Goal: Information Seeking & Learning: Learn about a topic

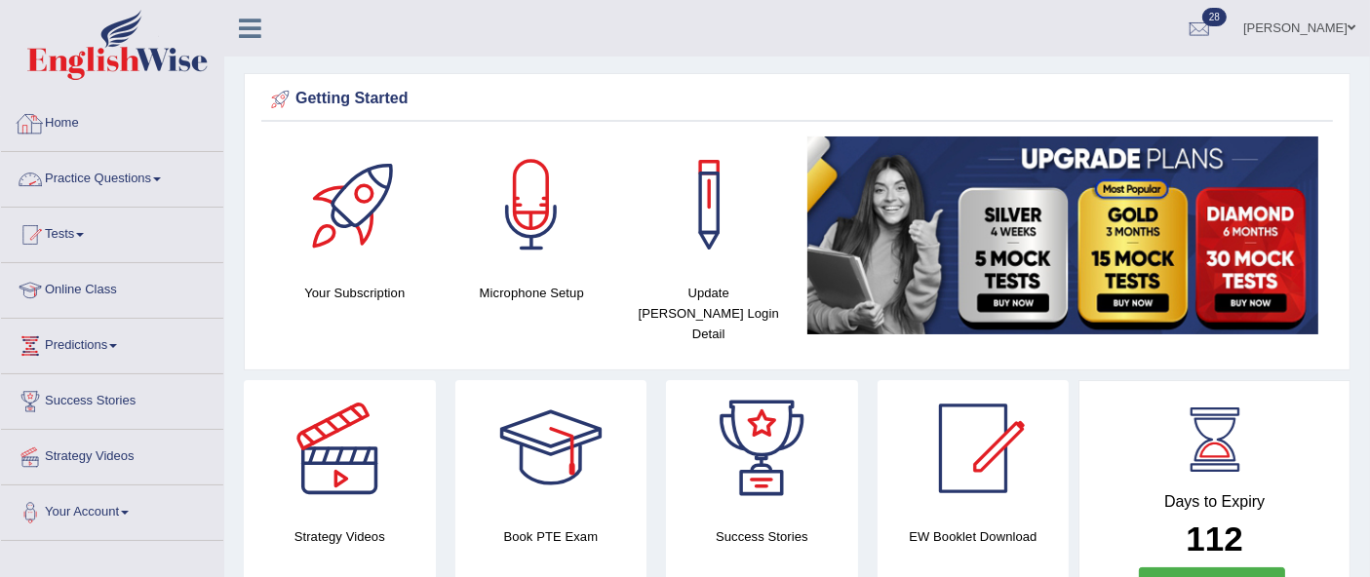
click at [110, 172] on link "Practice Questions" at bounding box center [112, 176] width 222 height 49
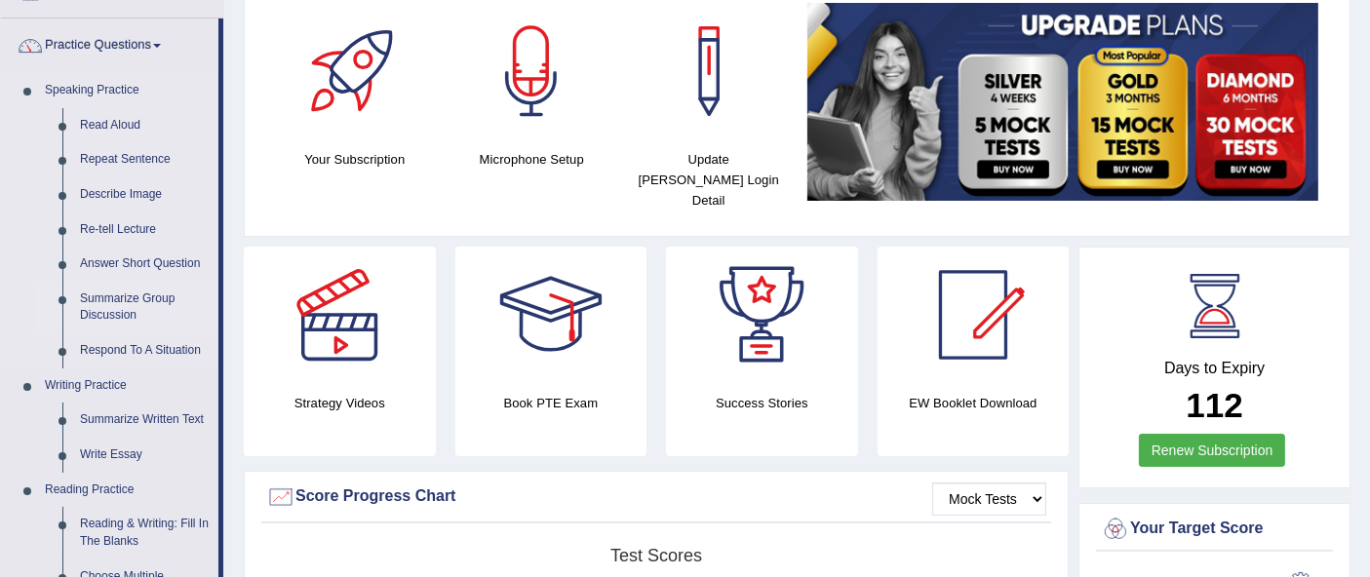
scroll to position [143, 0]
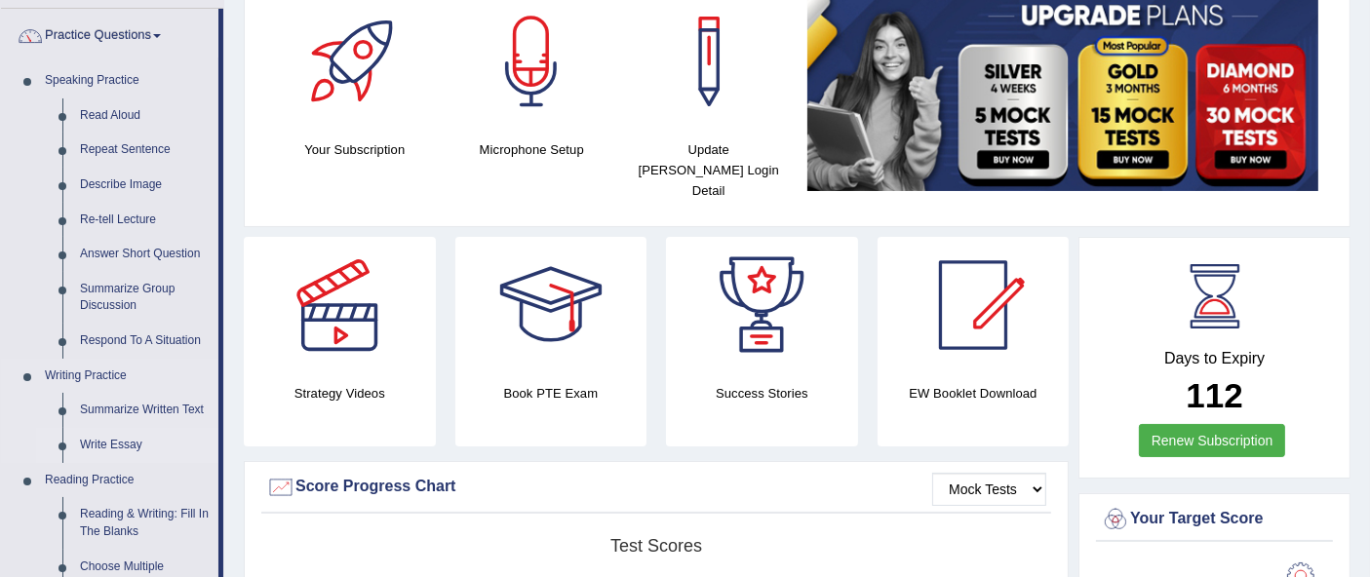
click at [95, 448] on link "Write Essay" at bounding box center [144, 445] width 147 height 35
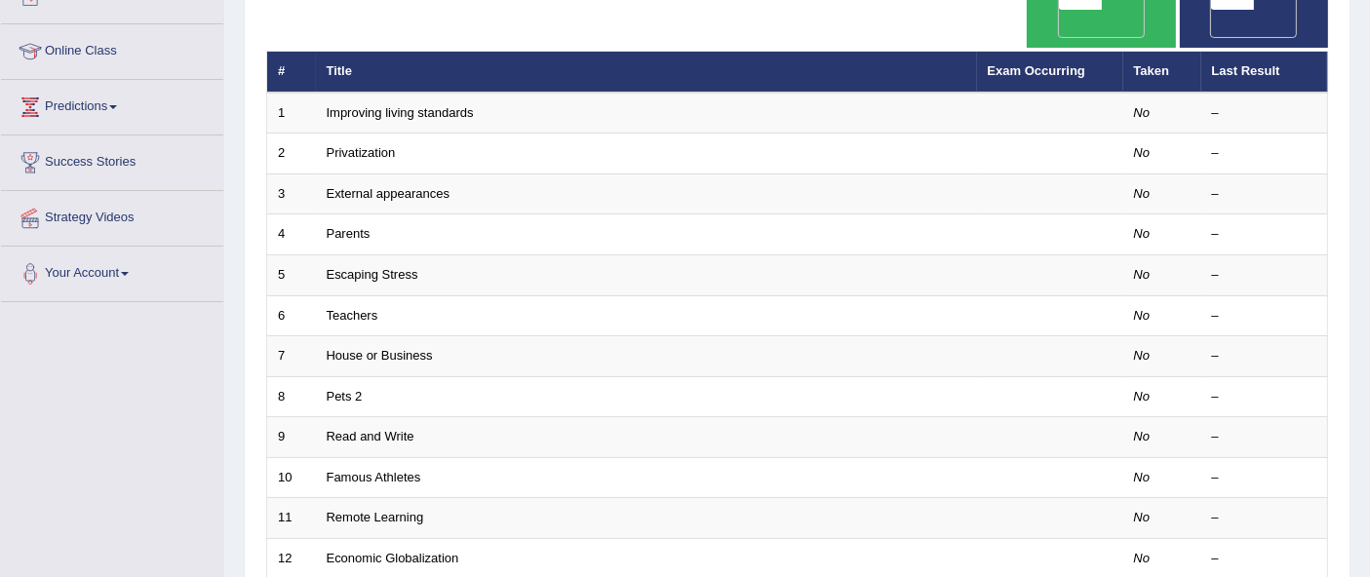
scroll to position [245, 0]
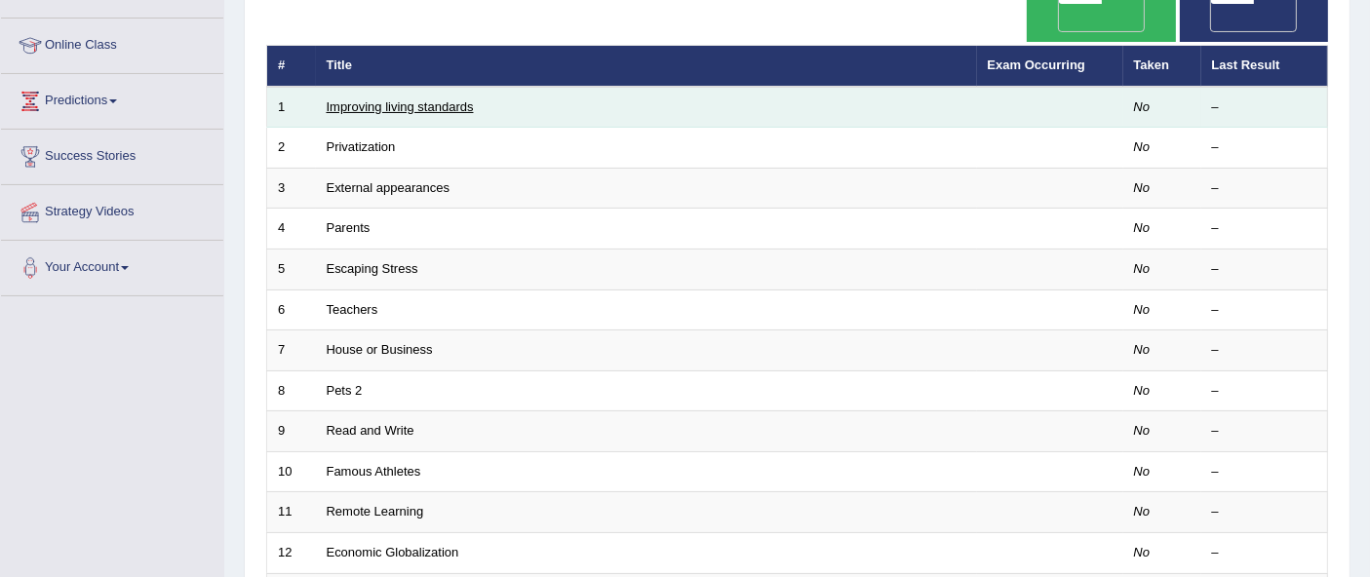
click at [351, 99] on link "Improving living standards" at bounding box center [400, 106] width 147 height 15
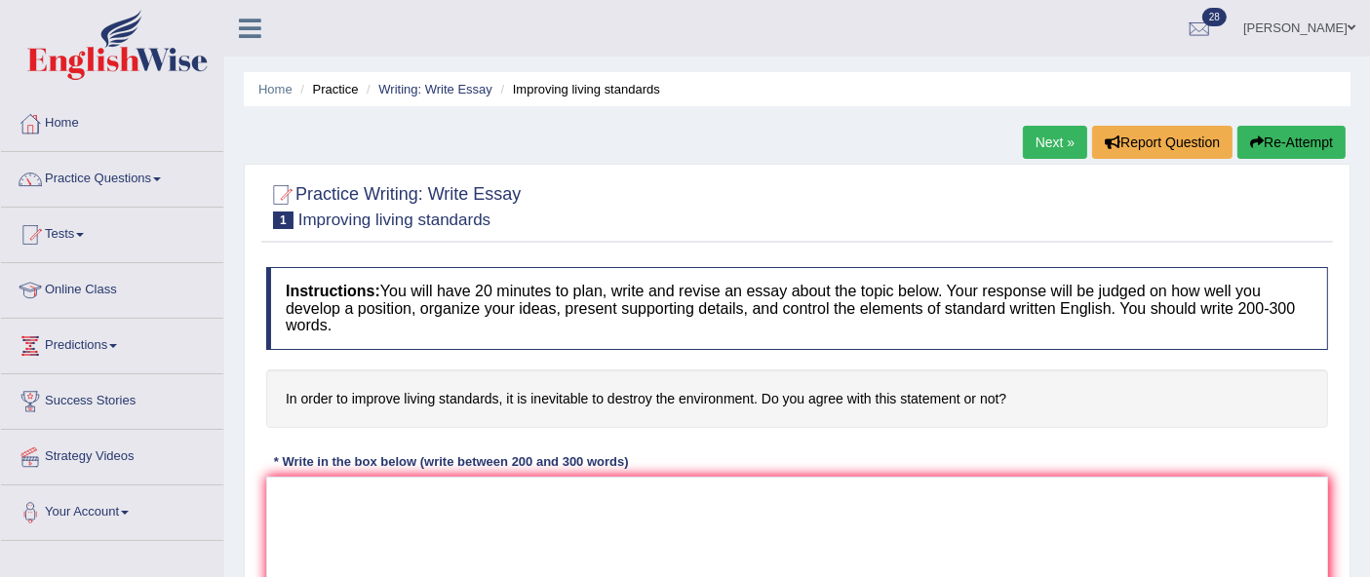
click at [1045, 141] on link "Next »" at bounding box center [1055, 142] width 64 height 33
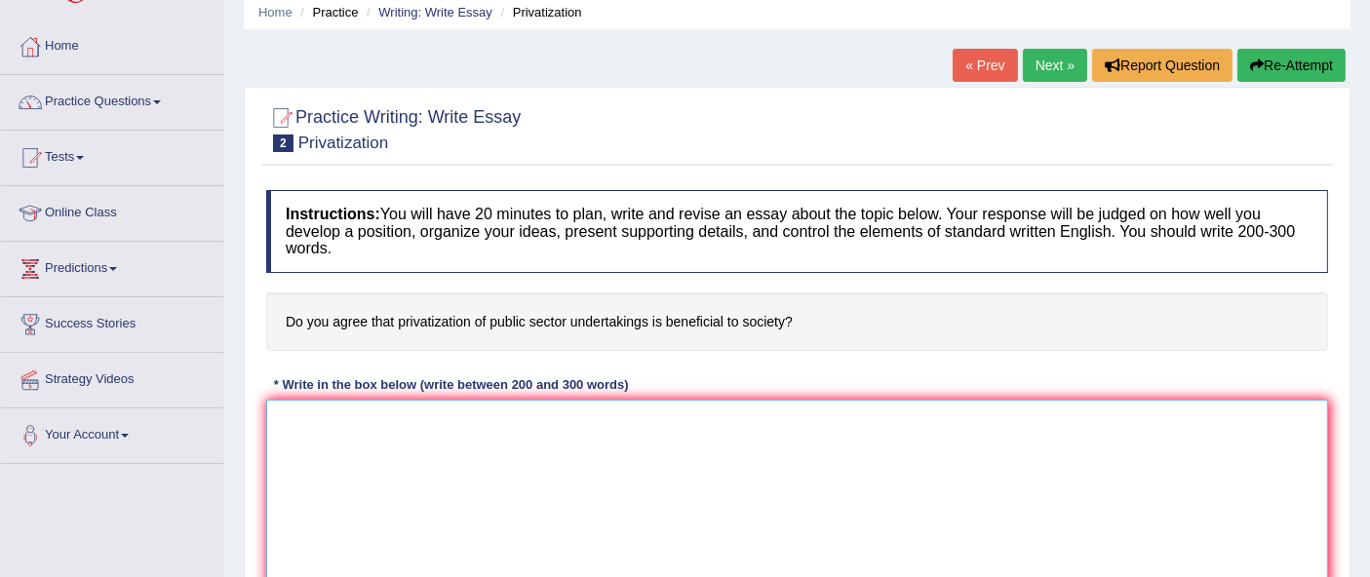
click at [663, 490] on textarea at bounding box center [797, 494] width 1062 height 189
click at [140, 100] on link "Practice Questions" at bounding box center [112, 99] width 222 height 49
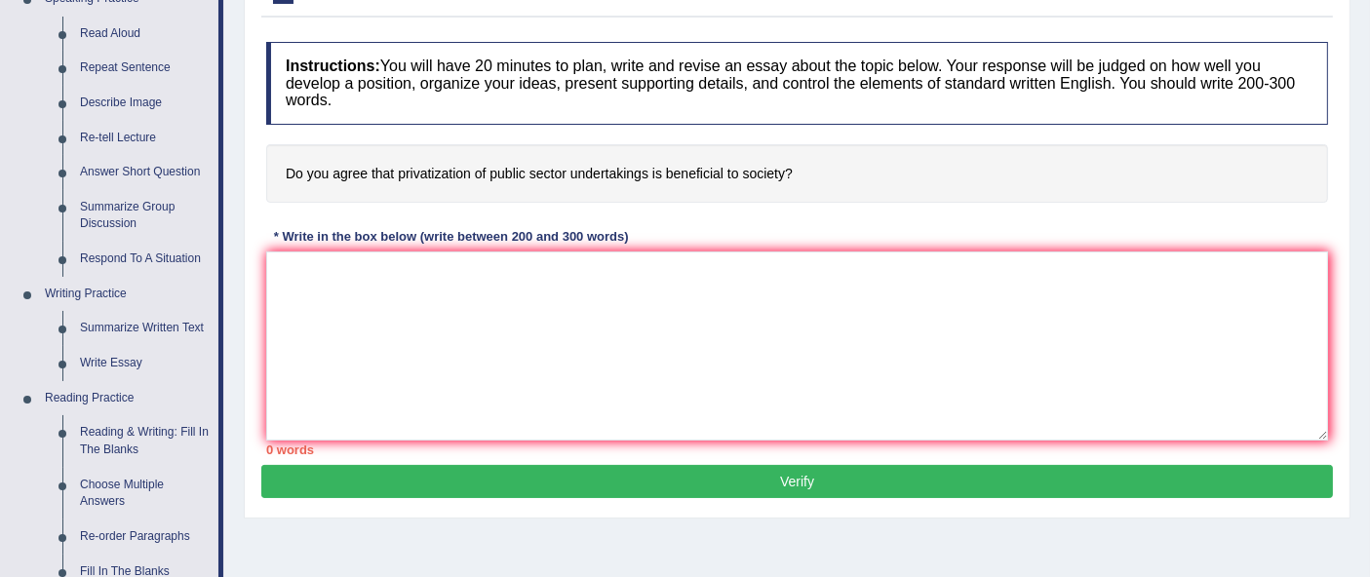
scroll to position [236, 0]
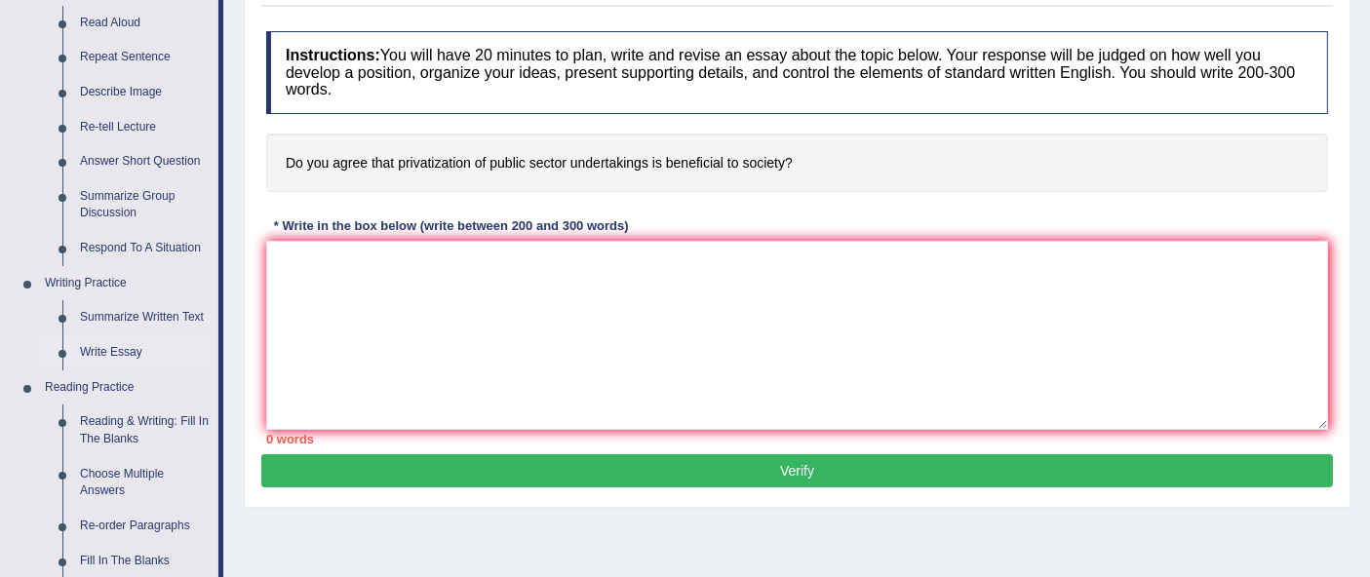
click at [128, 353] on link "Write Essay" at bounding box center [144, 352] width 147 height 35
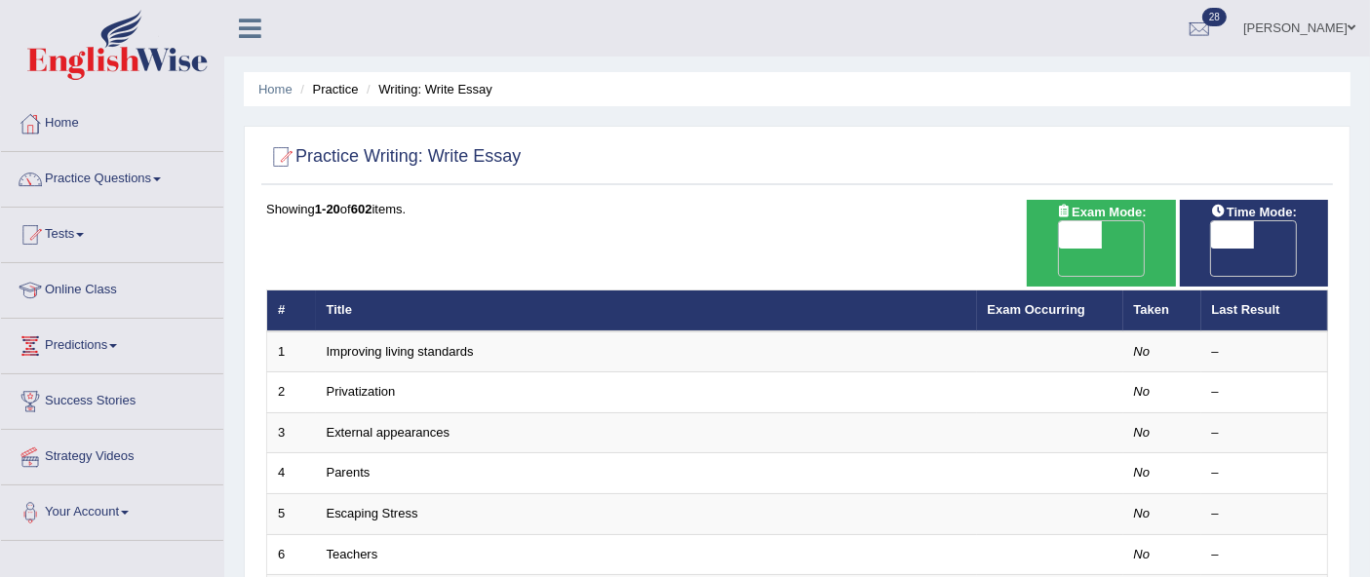
click at [1059, 249] on span "OFF" at bounding box center [1037, 262] width 43 height 27
checkbox input "true"
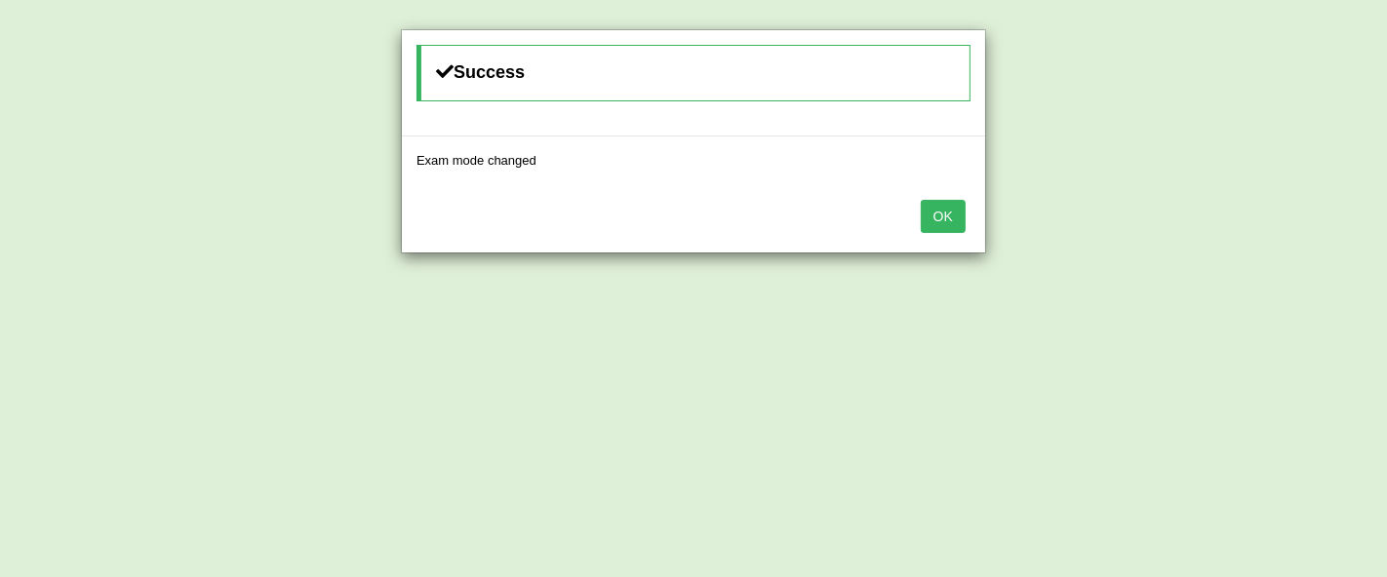
click at [942, 215] on button "OK" at bounding box center [943, 216] width 45 height 33
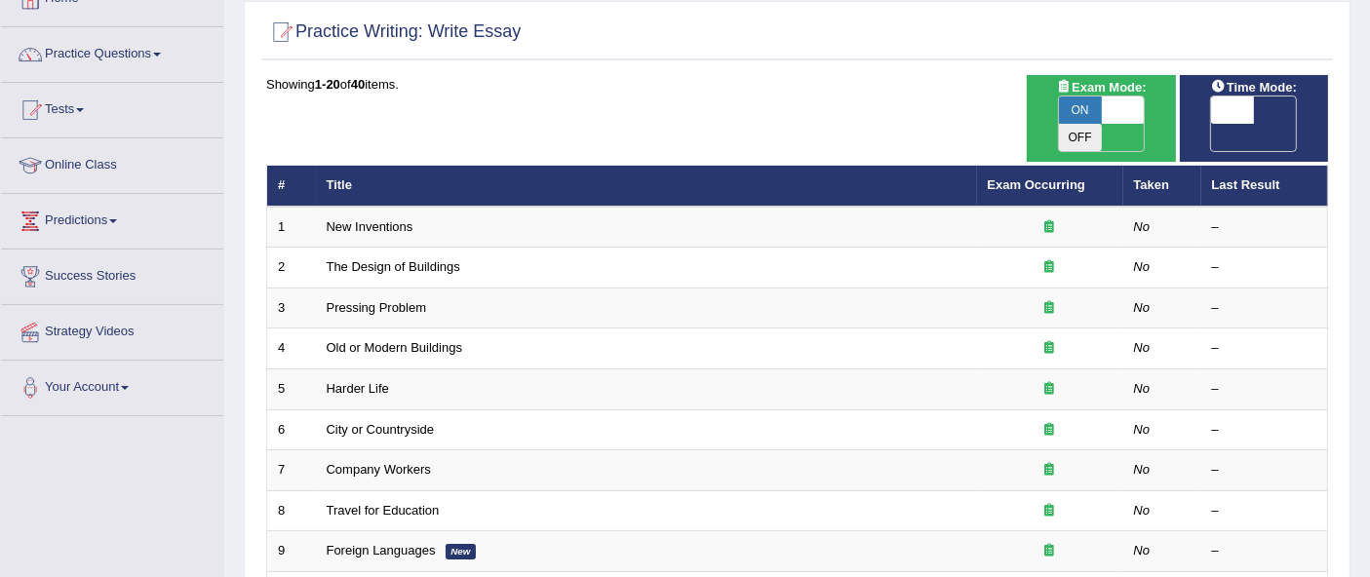
scroll to position [154, 0]
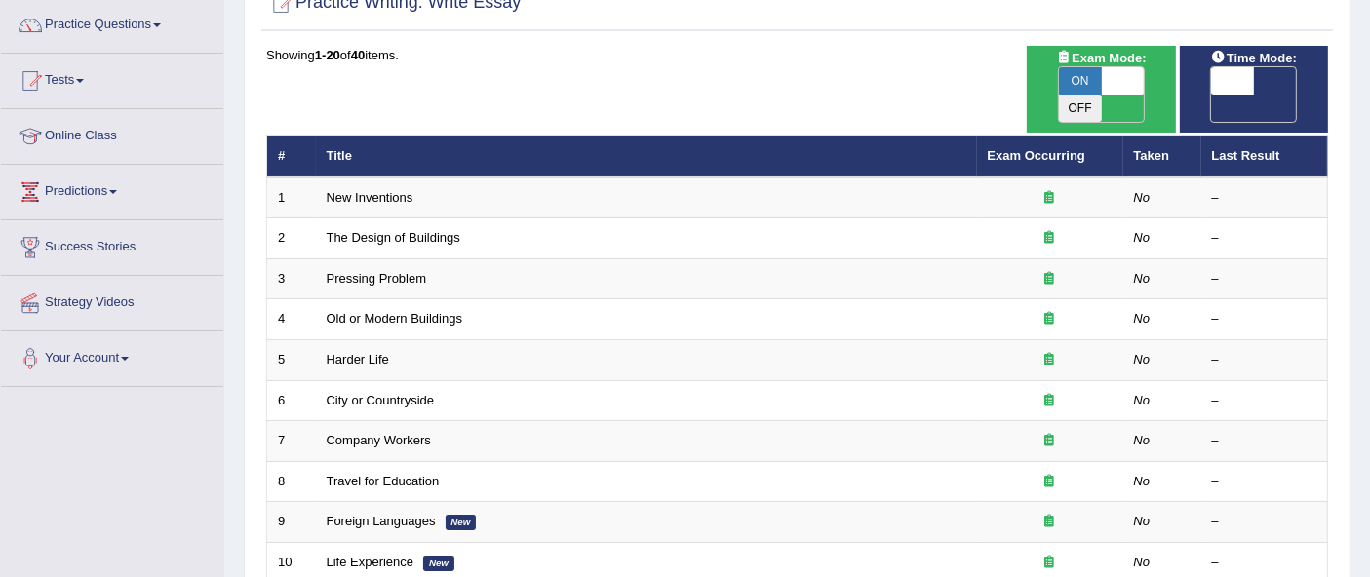
click at [1297, 94] on div "Time Mode: ON OFF" at bounding box center [1254, 89] width 148 height 87
click at [1211, 95] on span "OFF" at bounding box center [1189, 108] width 43 height 27
checkbox input "true"
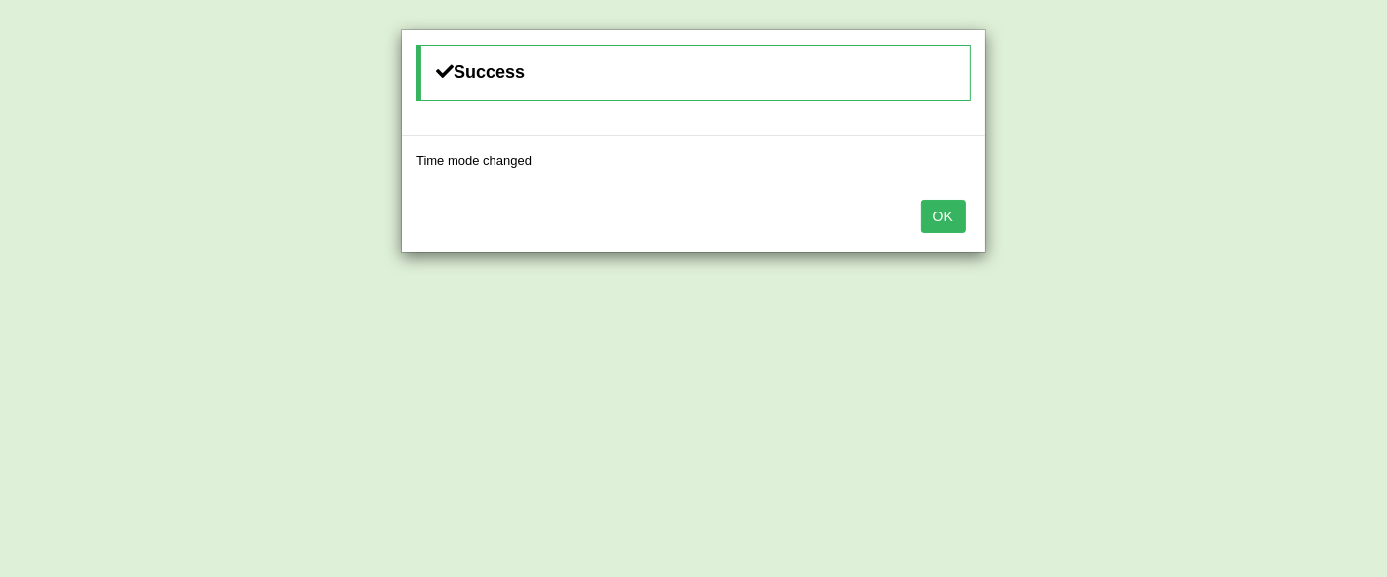
click at [939, 213] on button "OK" at bounding box center [943, 216] width 45 height 33
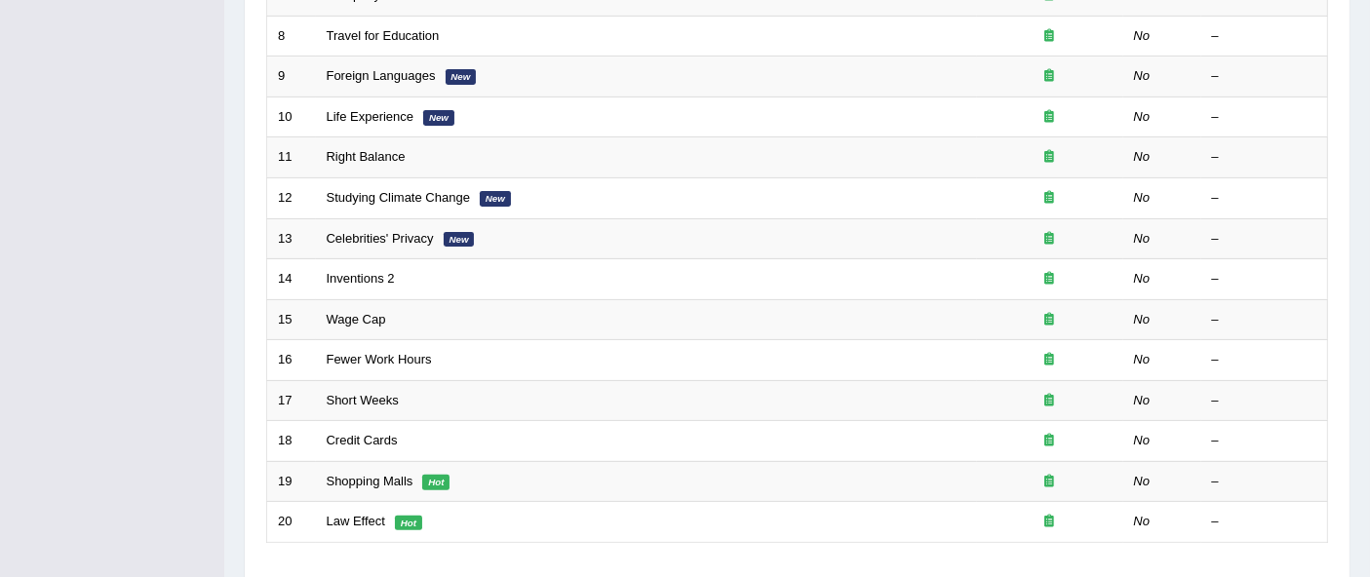
scroll to position [635, 0]
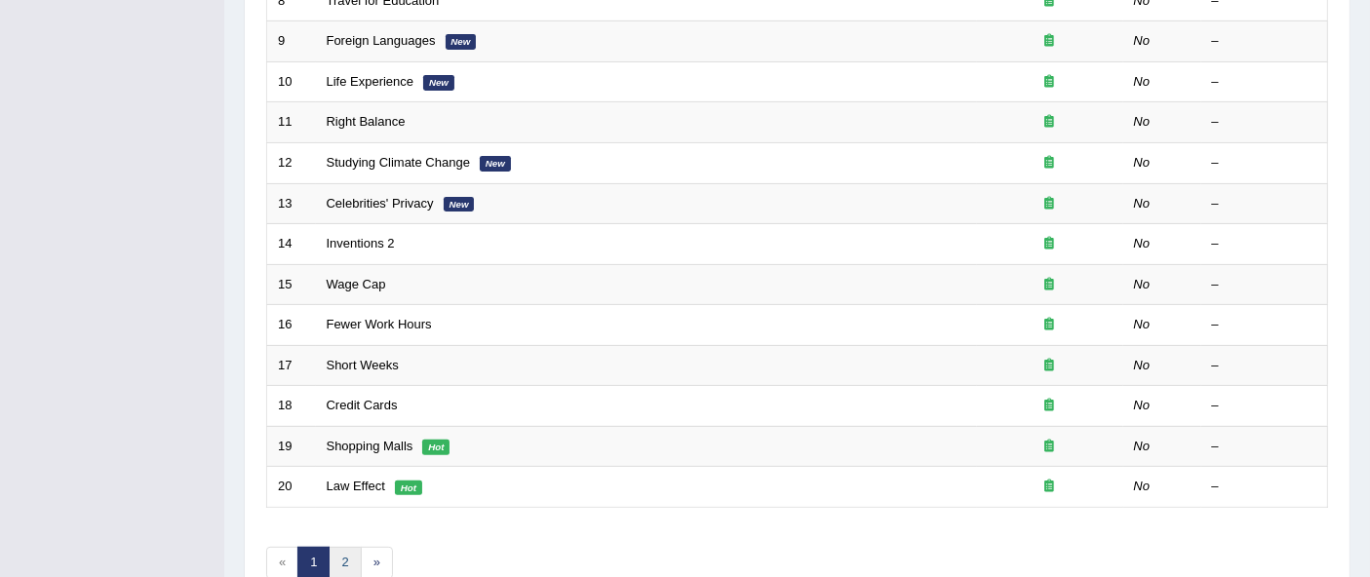
click at [339, 547] on link "2" at bounding box center [345, 563] width 32 height 32
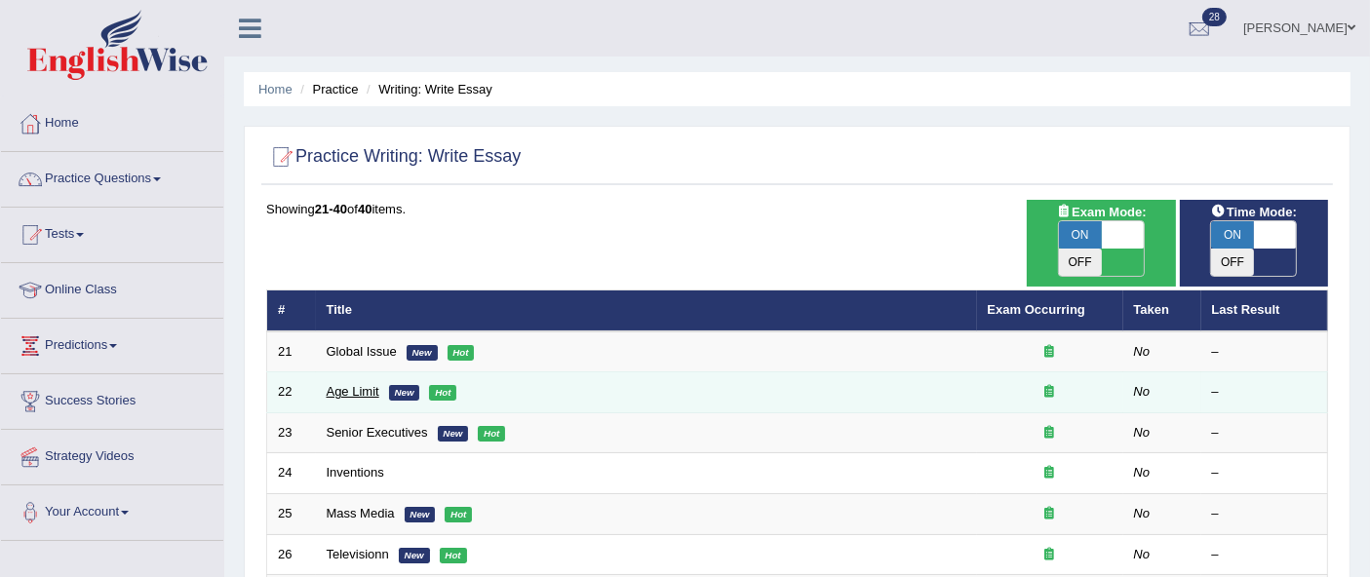
click at [353, 384] on link "Age Limit" at bounding box center [353, 391] width 53 height 15
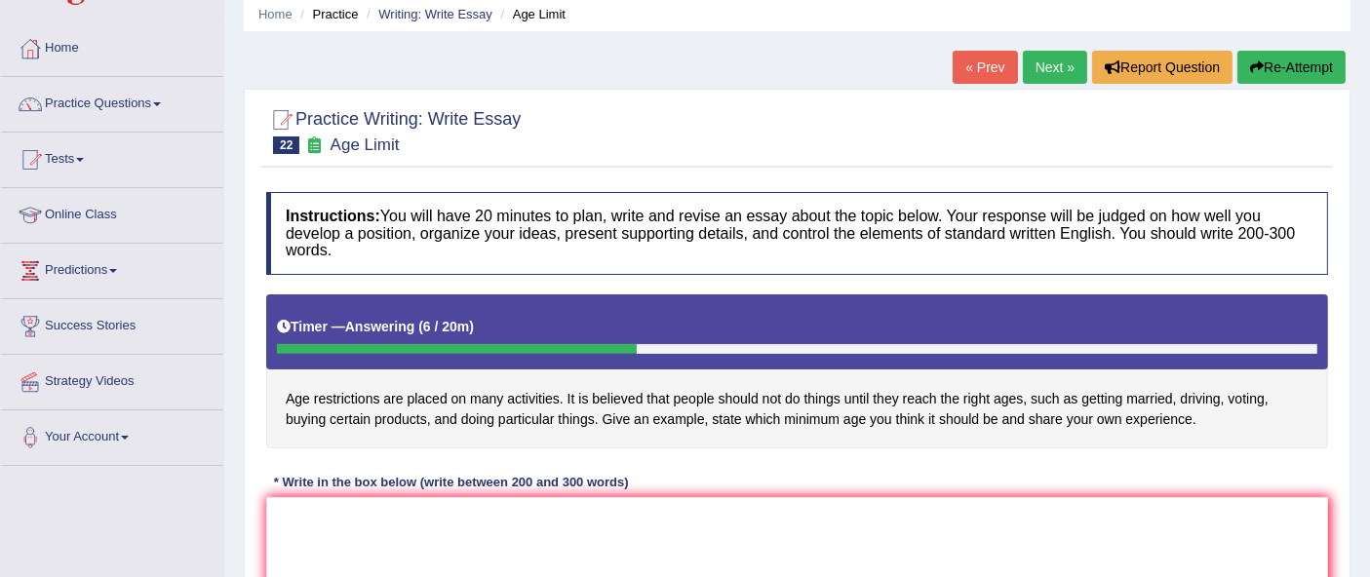
scroll to position [72, 0]
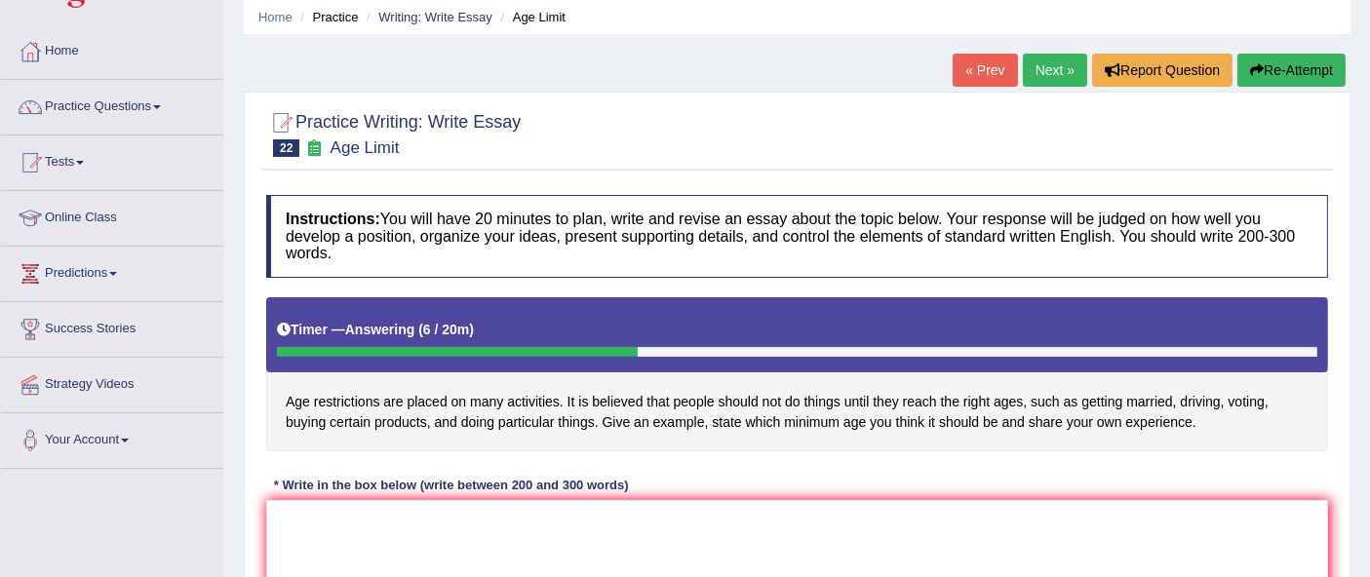
click at [1049, 72] on link "Next »" at bounding box center [1055, 70] width 64 height 33
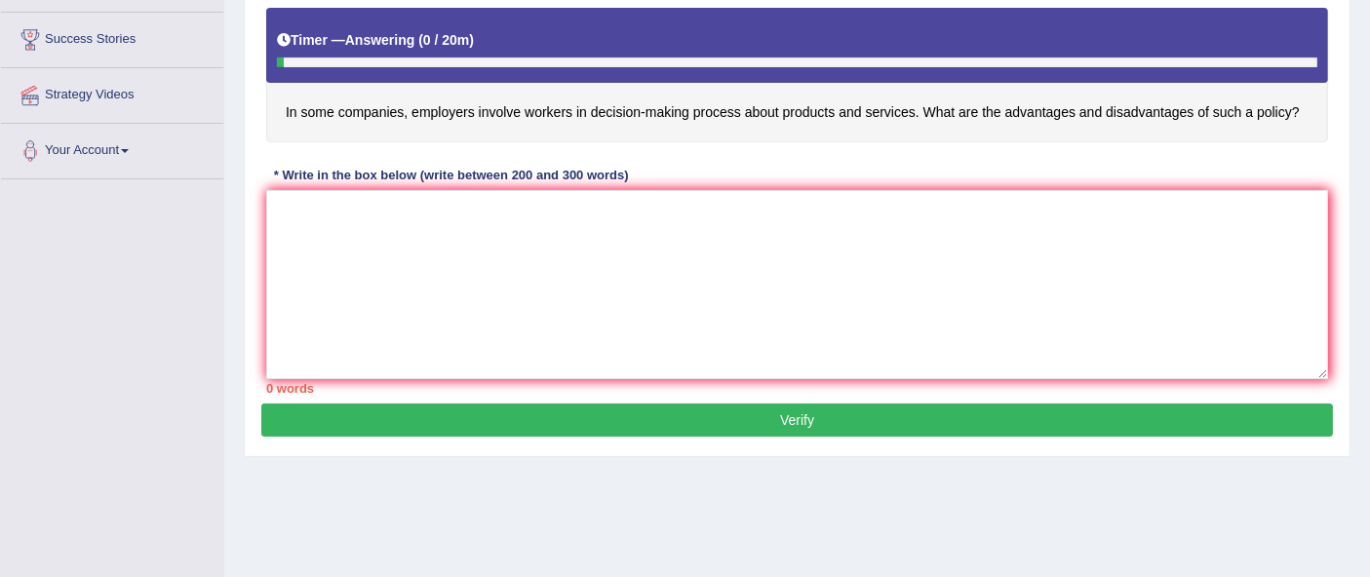
scroll to position [365, 0]
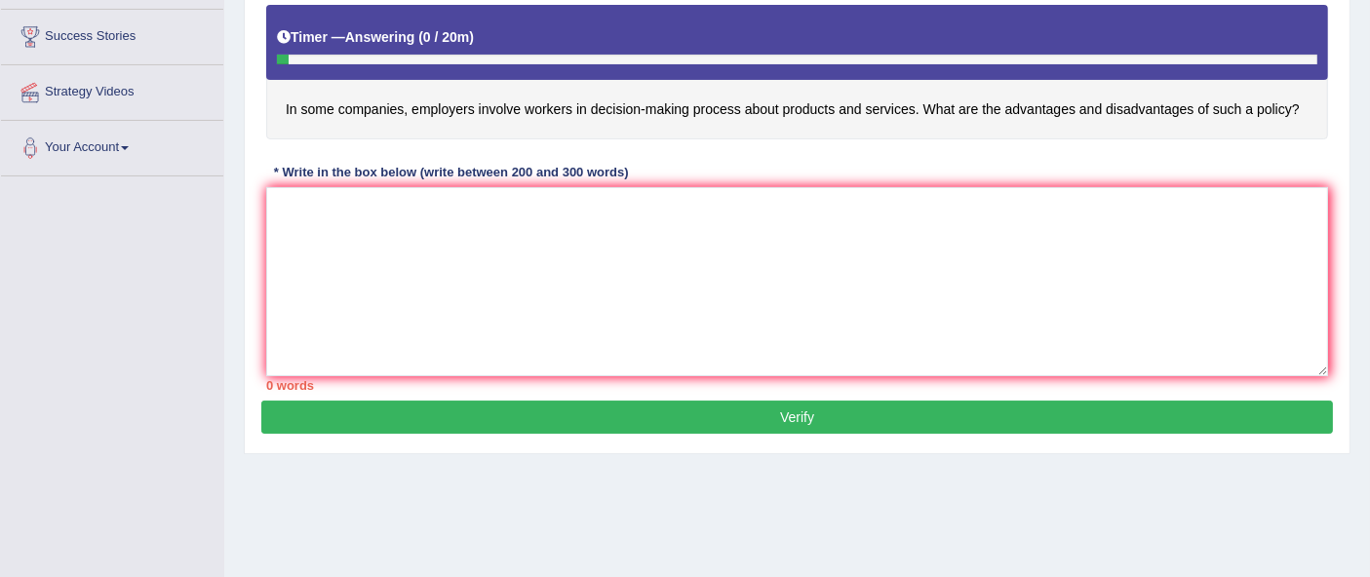
click at [847, 511] on div "Home Practice Writing: Write Essay Senior Executives « Prev Next » Report Quest…" at bounding box center [797, 122] width 1146 height 975
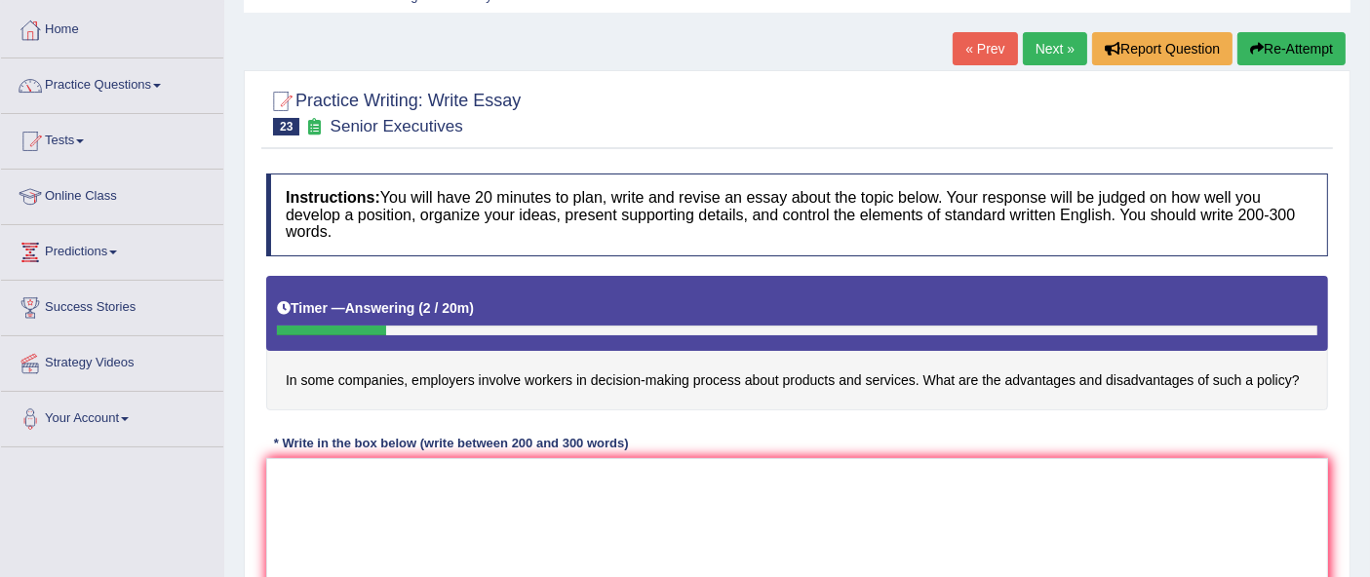
scroll to position [93, 0]
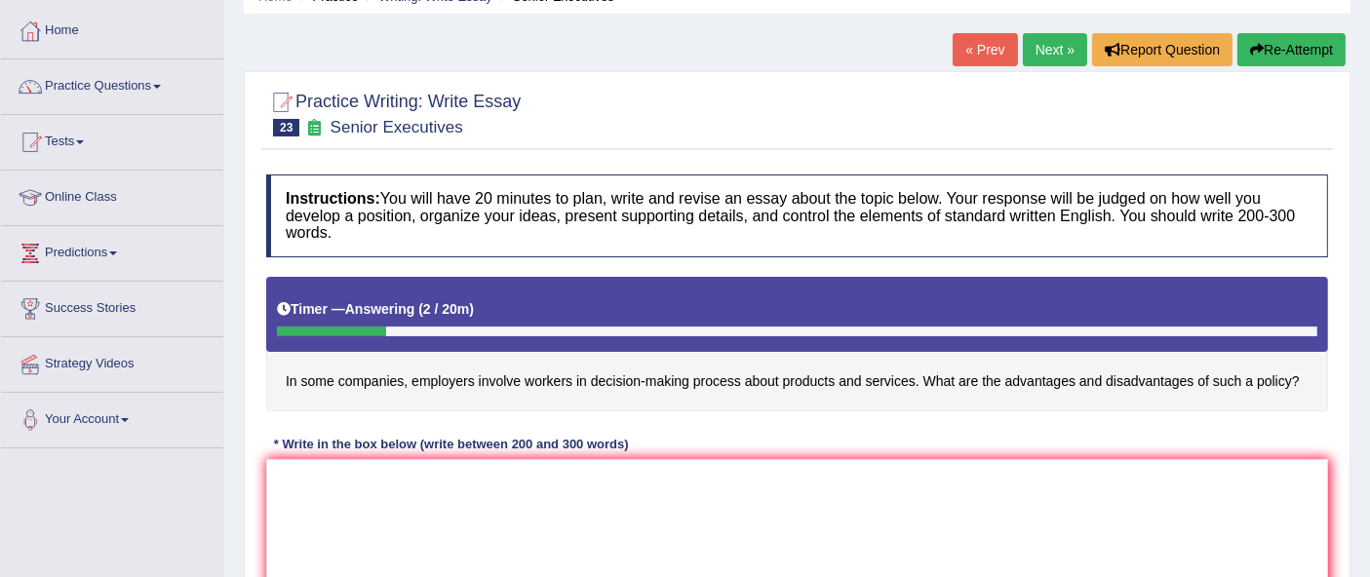
click at [1053, 54] on link "Next »" at bounding box center [1055, 49] width 64 height 33
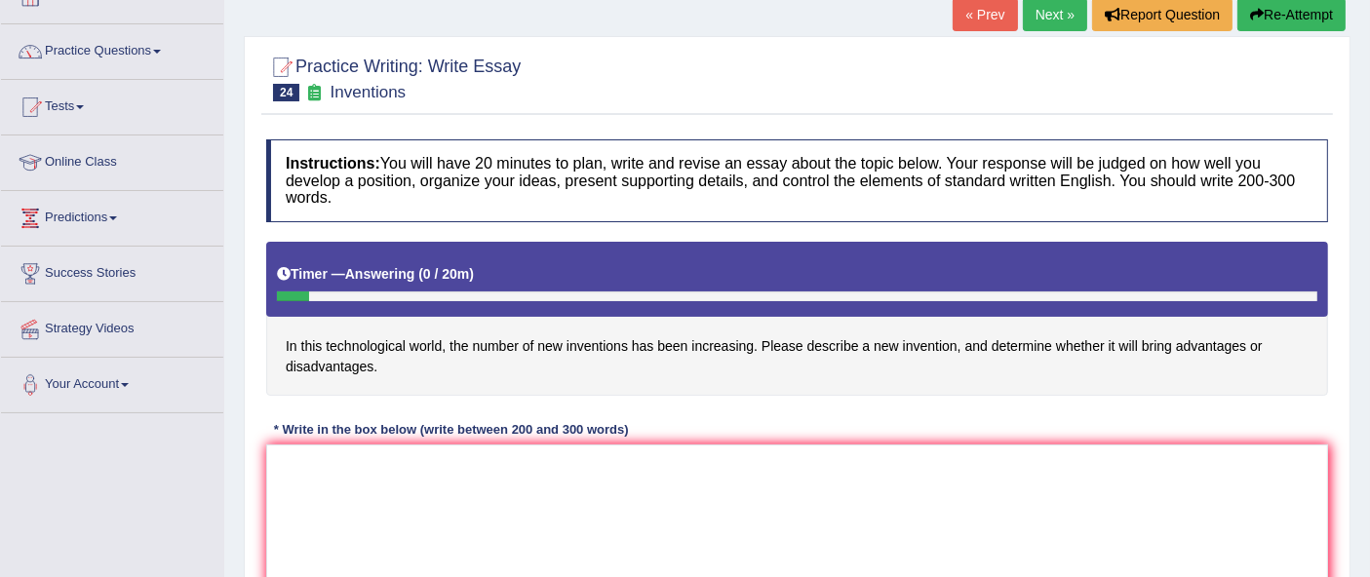
scroll to position [114, 0]
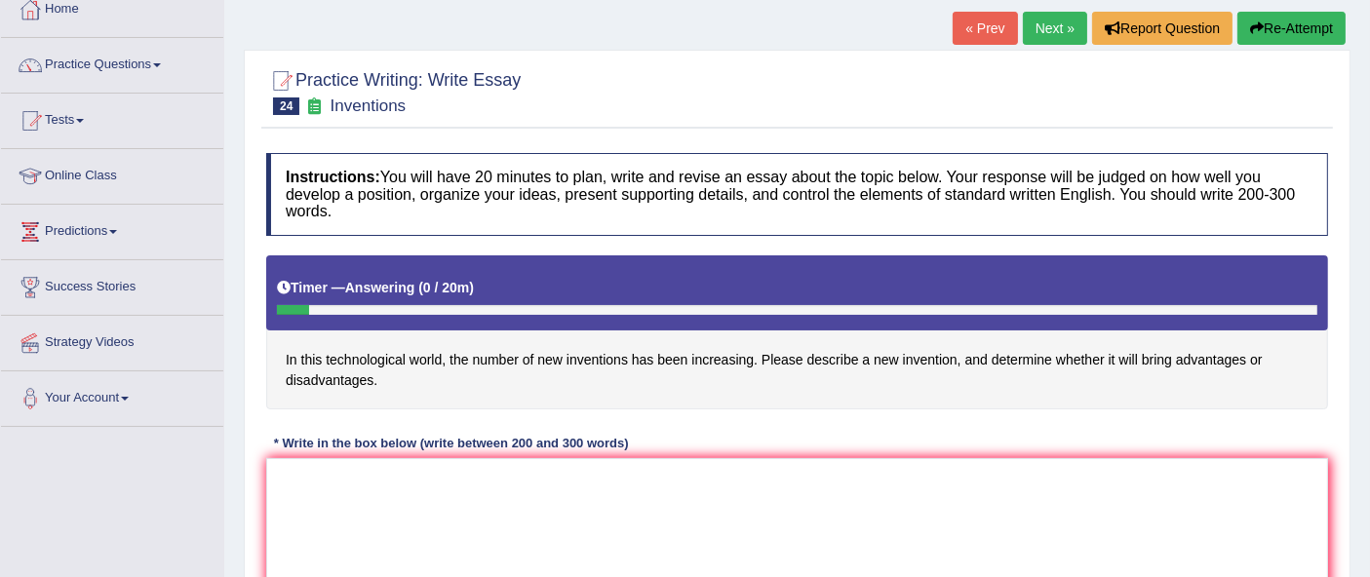
click at [1044, 19] on link "Next »" at bounding box center [1055, 28] width 64 height 33
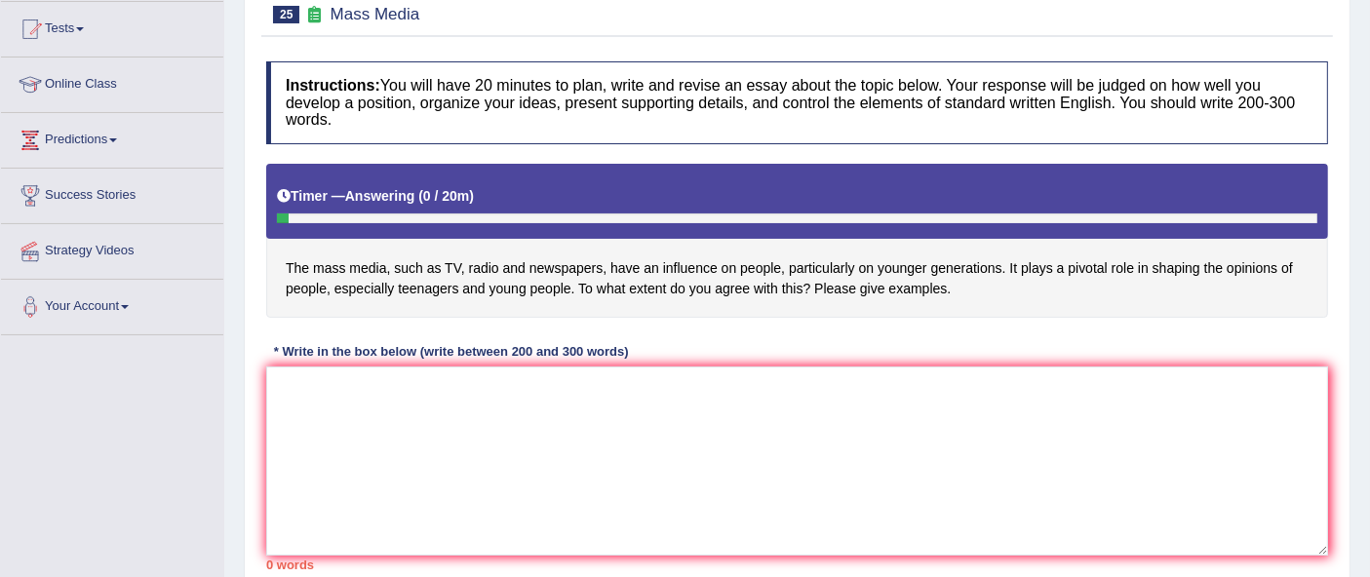
scroll to position [208, 0]
